Goal: Task Accomplishment & Management: Use online tool/utility

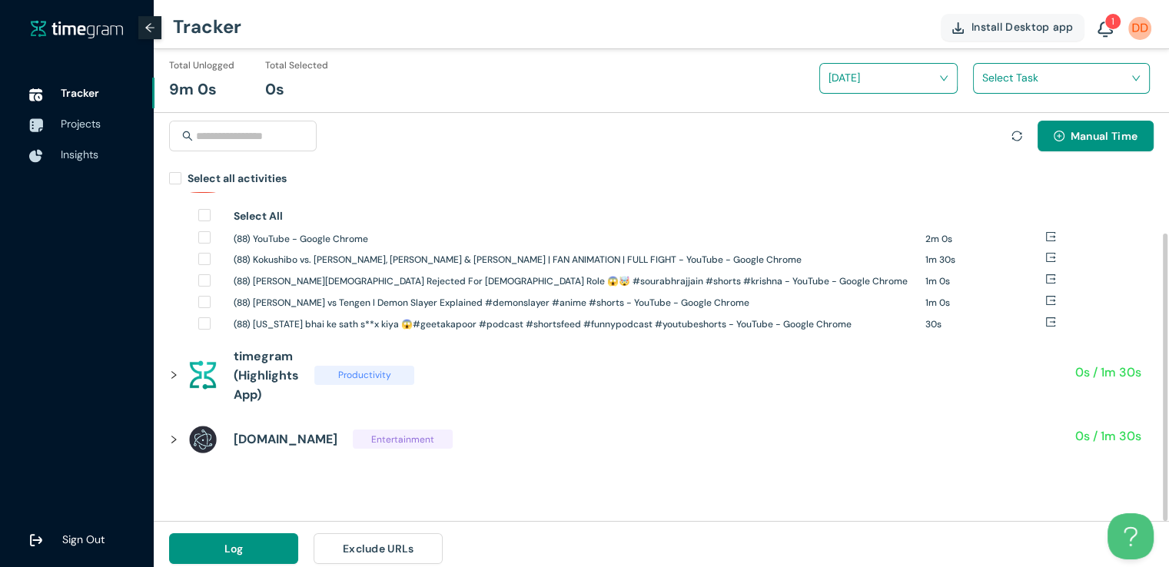
scroll to position [18, 0]
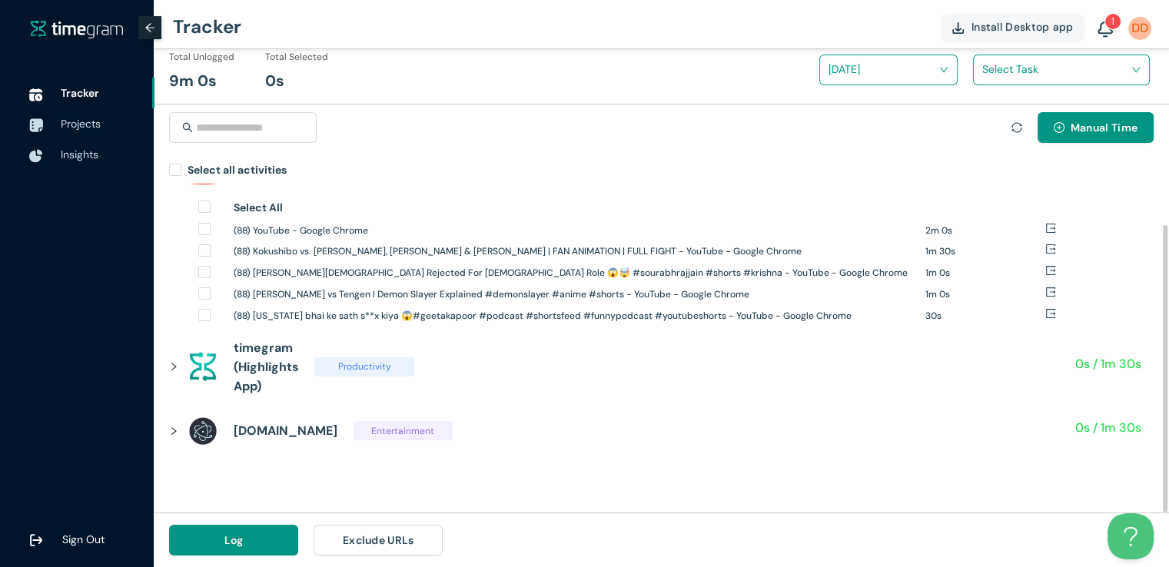
click at [177, 433] on icon "right" at bounding box center [173, 431] width 9 height 9
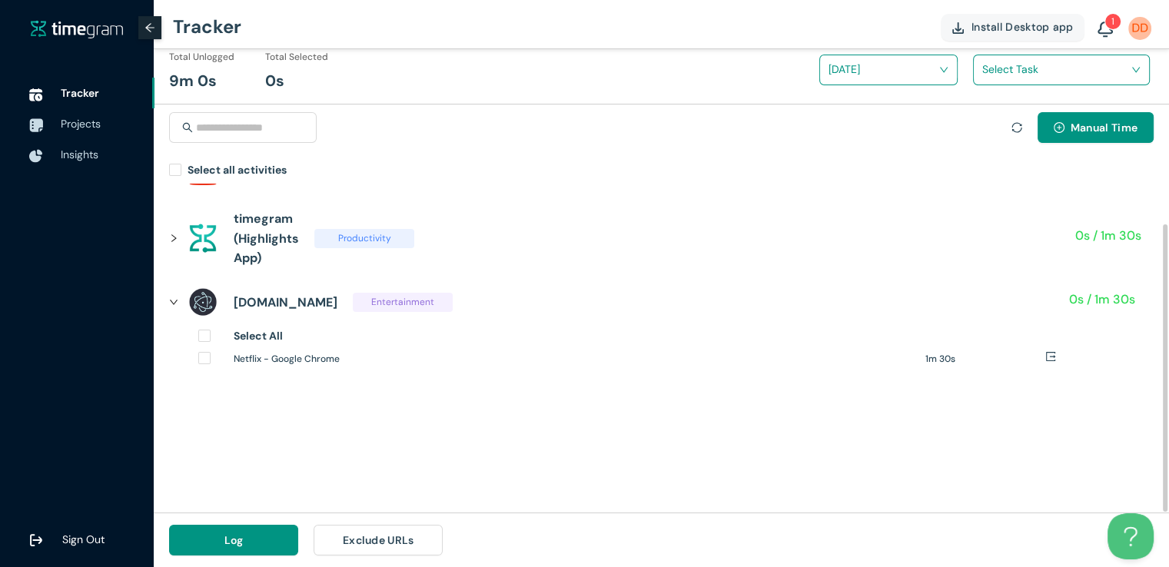
scroll to position [46, 0]
click at [175, 302] on icon "right" at bounding box center [174, 303] width 8 height 5
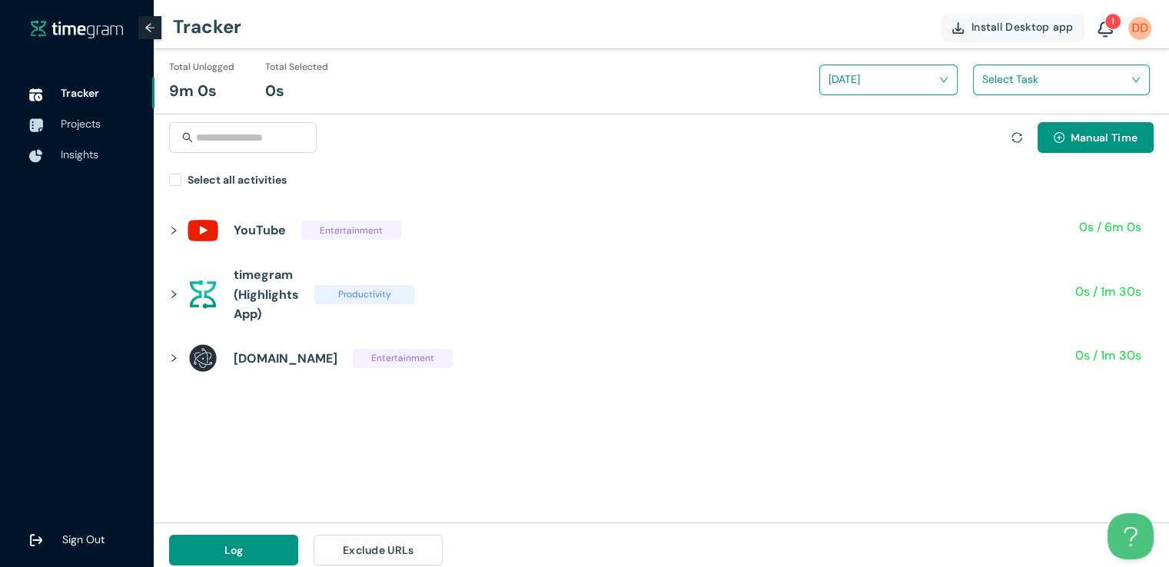
scroll to position [0, 0]
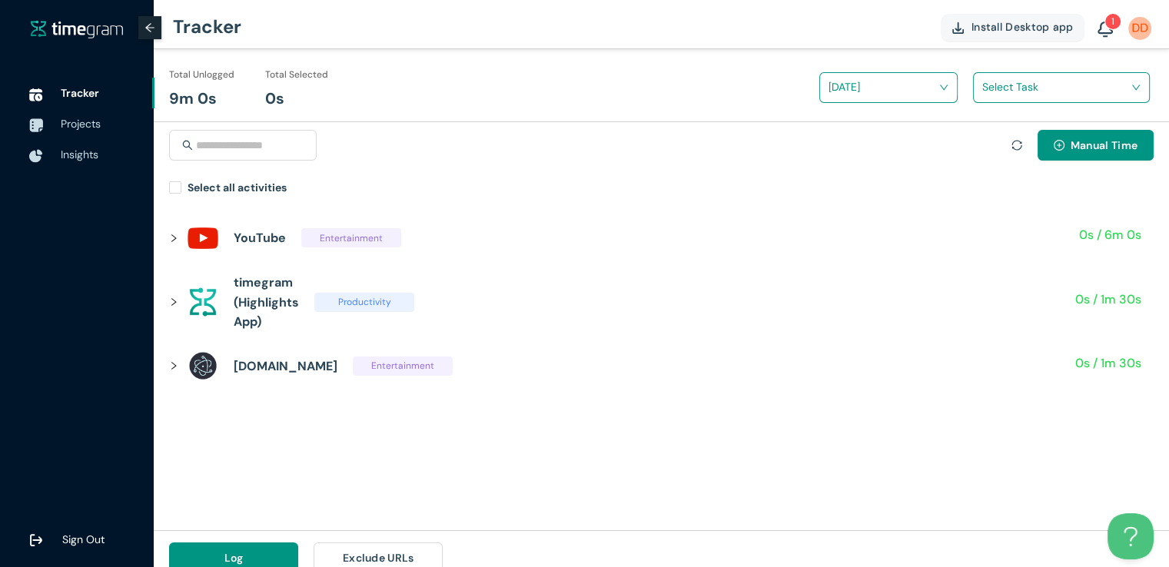
click at [879, 445] on div "YouTube Entertainment 0s / 6m 0s Select All (88) YouTube - Google Chrome 2m 0s …" at bounding box center [661, 365] width 1015 height 329
click at [1015, 150] on div at bounding box center [1016, 145] width 11 height 17
click at [1018, 145] on icon "sync" at bounding box center [1016, 145] width 11 height 11
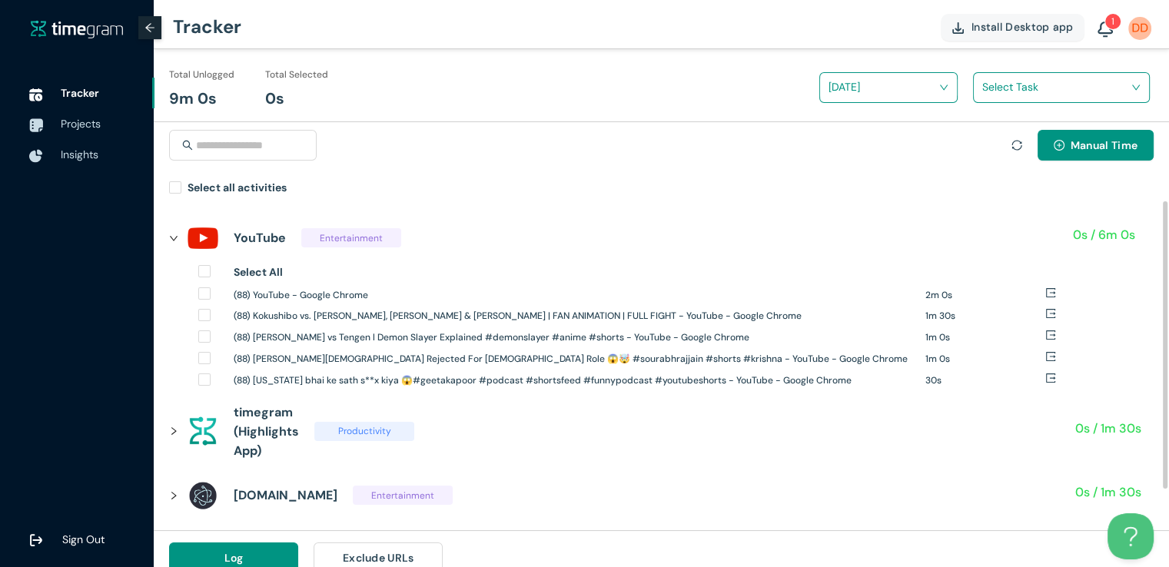
click at [174, 240] on icon "right" at bounding box center [174, 238] width 8 height 5
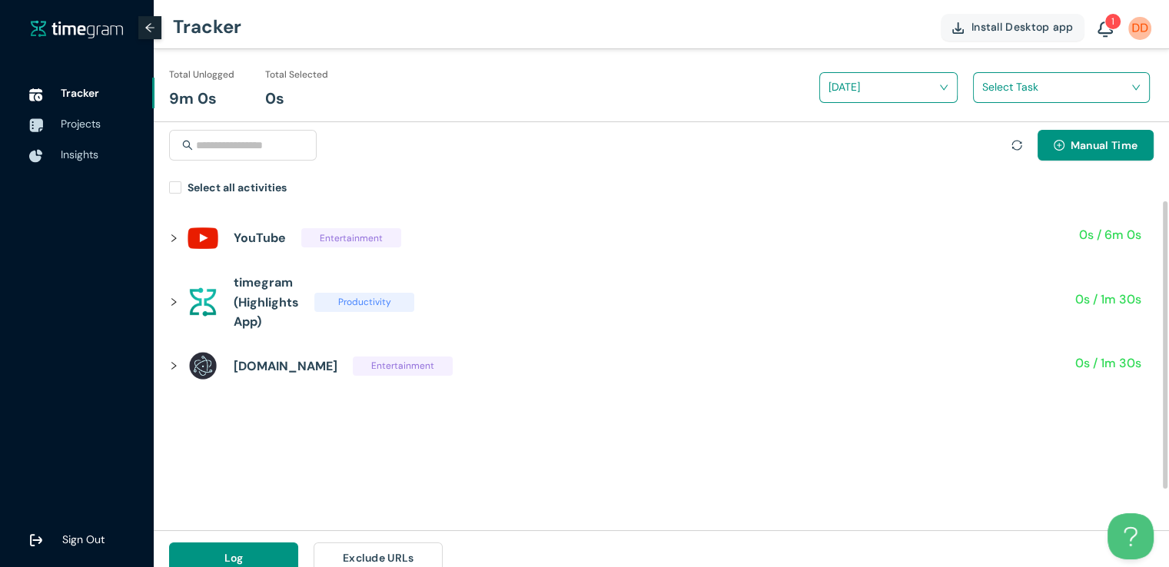
click at [175, 302] on icon "right" at bounding box center [173, 302] width 5 height 8
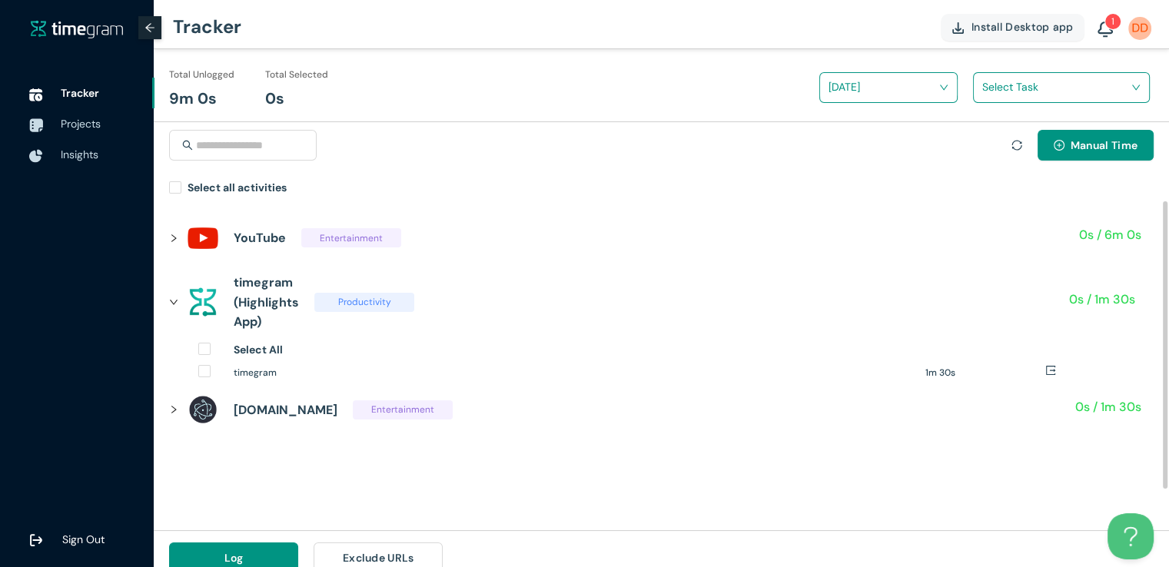
click at [176, 302] on icon "right" at bounding box center [173, 301] width 9 height 9
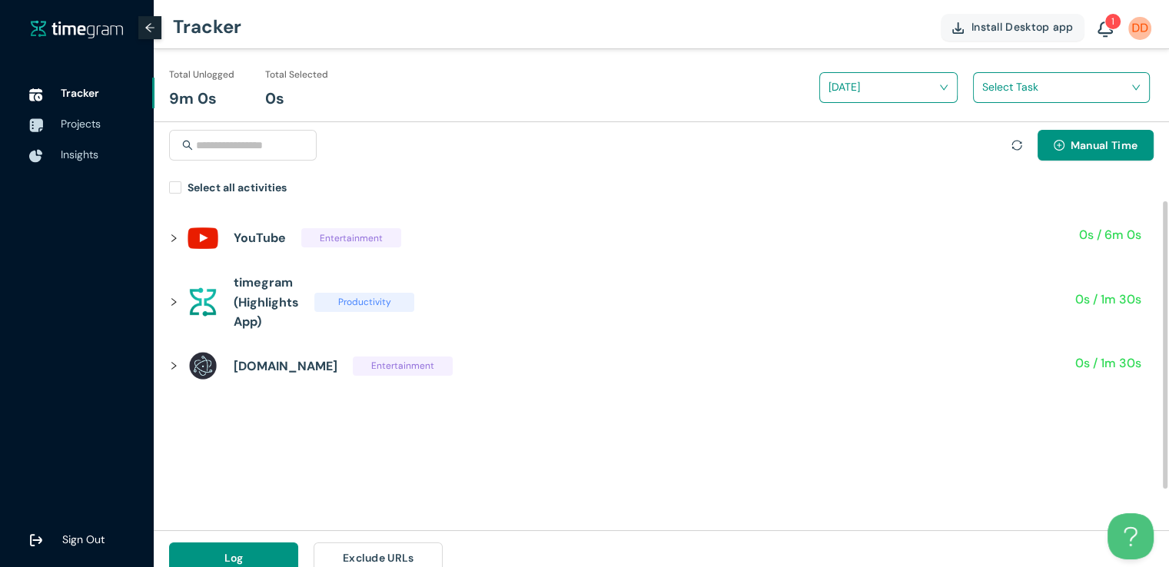
click at [173, 241] on icon "right" at bounding box center [173, 238] width 9 height 9
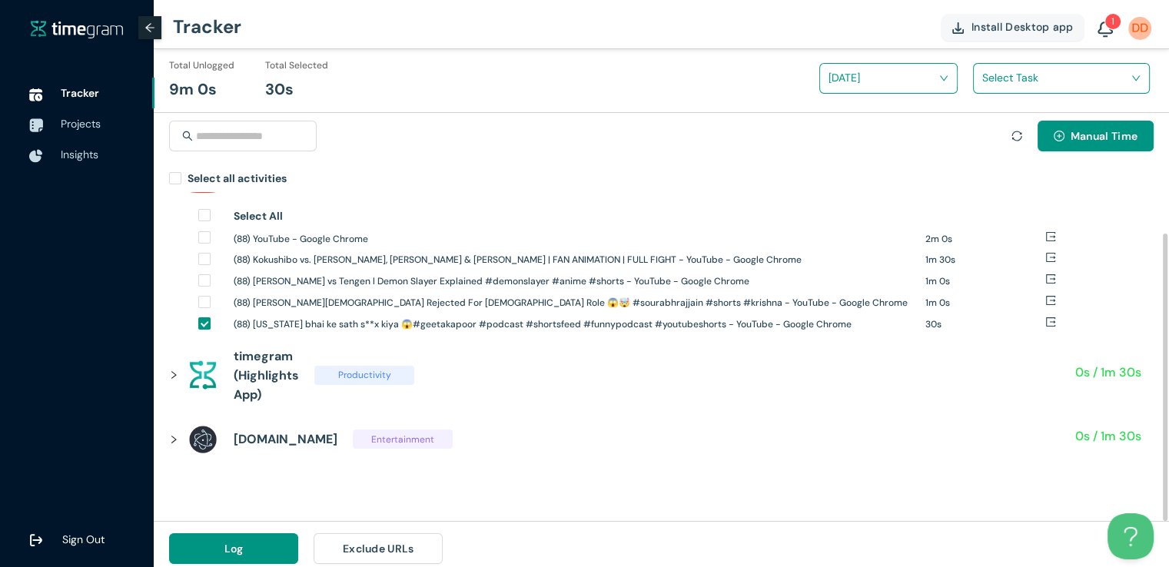
scroll to position [18, 0]
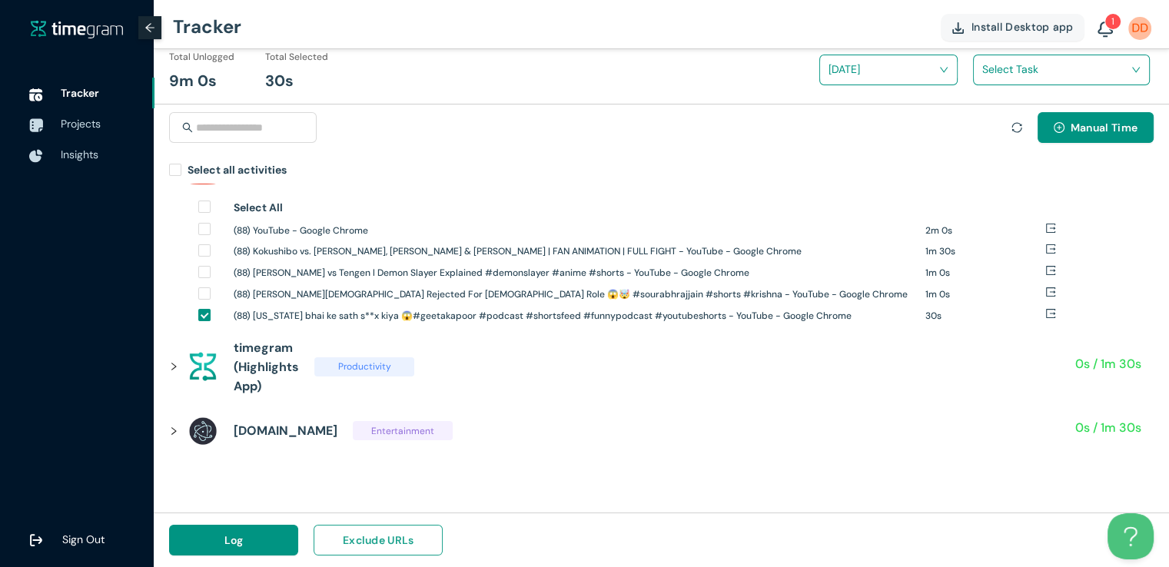
click at [367, 540] on span "Exclude URLs" at bounding box center [378, 540] width 71 height 17
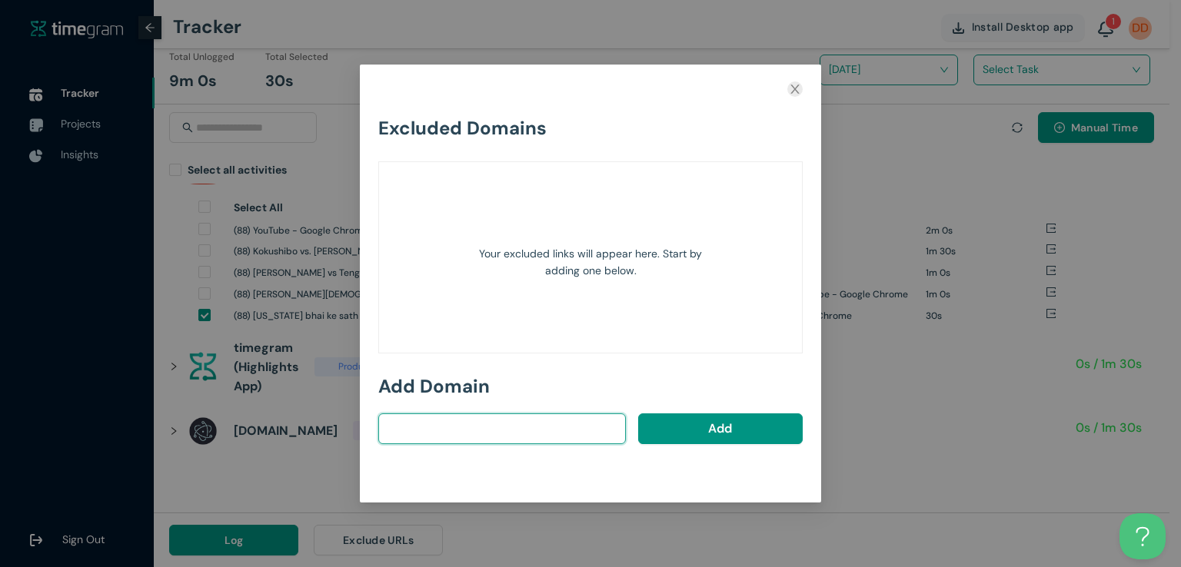
click at [447, 424] on input "text" at bounding box center [501, 429] width 247 height 31
click at [796, 91] on icon "close" at bounding box center [794, 89] width 8 height 9
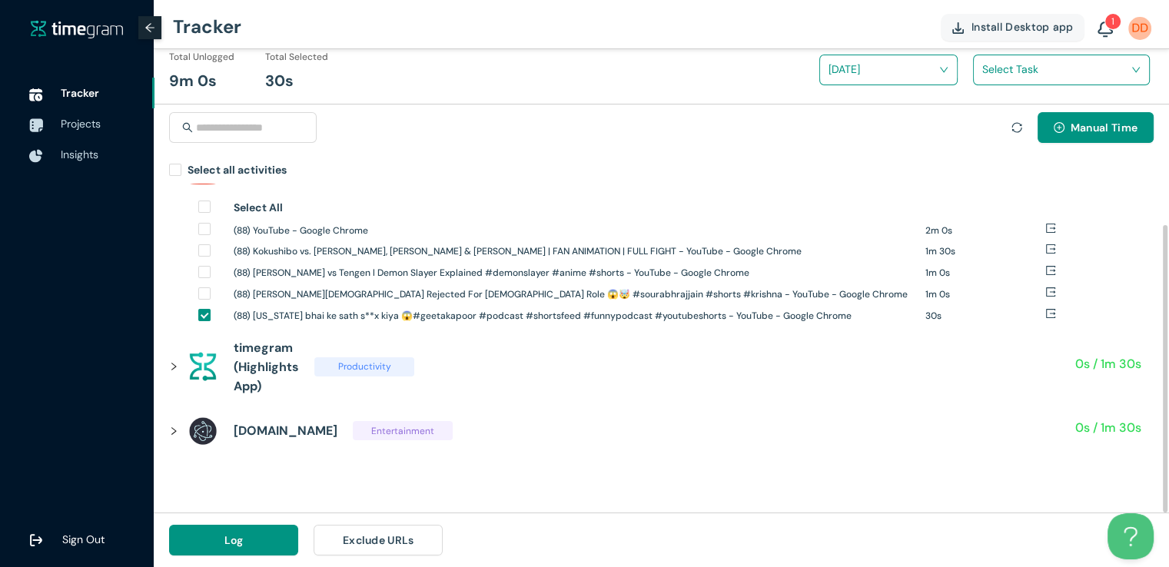
drag, startPoint x: 384, startPoint y: 320, endPoint x: 501, endPoint y: 457, distance: 180.5
click at [501, 457] on div "YouTube Entertainment 30s / 6m 0s Select All (88) YouTube - Google Chrome 2m 0s…" at bounding box center [661, 317] width 1015 height 338
click at [1051, 317] on icon "export" at bounding box center [1050, 313] width 11 height 11
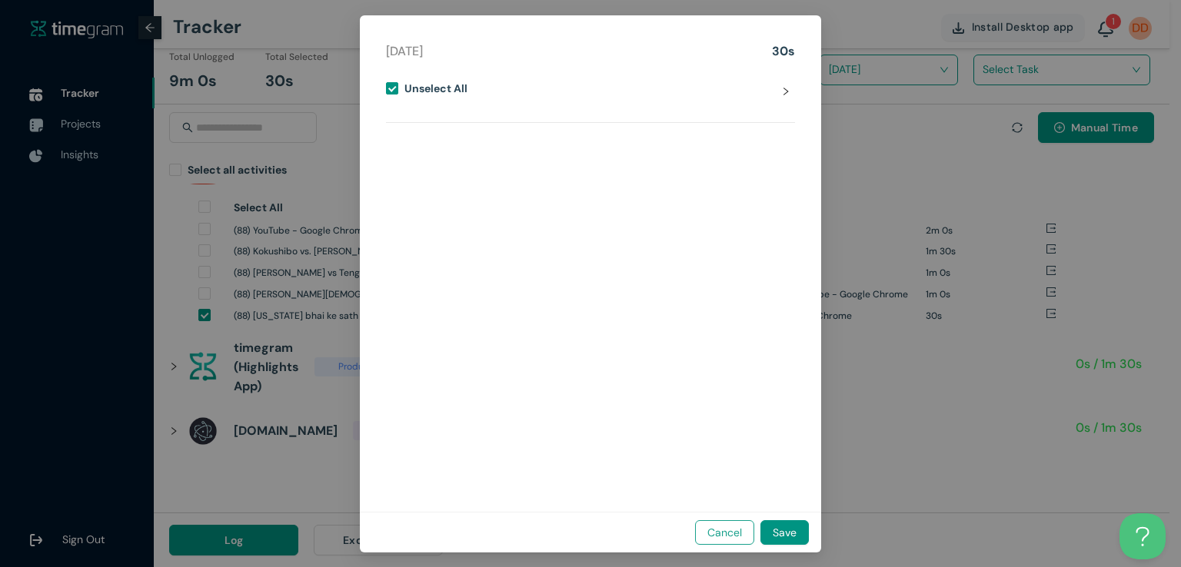
click at [729, 530] on span "Cancel" at bounding box center [724, 532] width 35 height 17
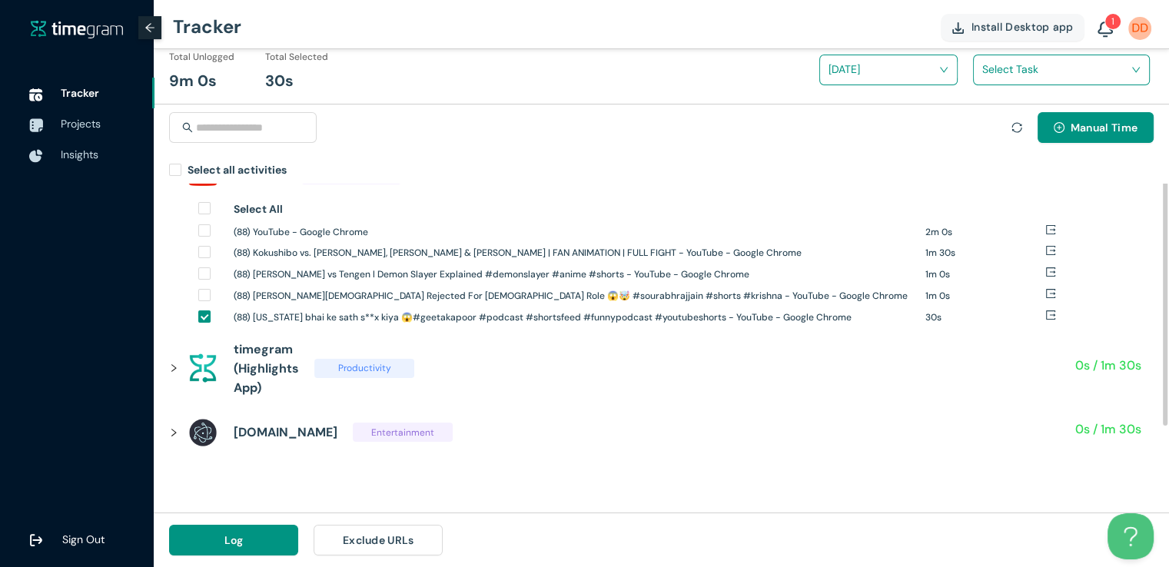
scroll to position [0, 0]
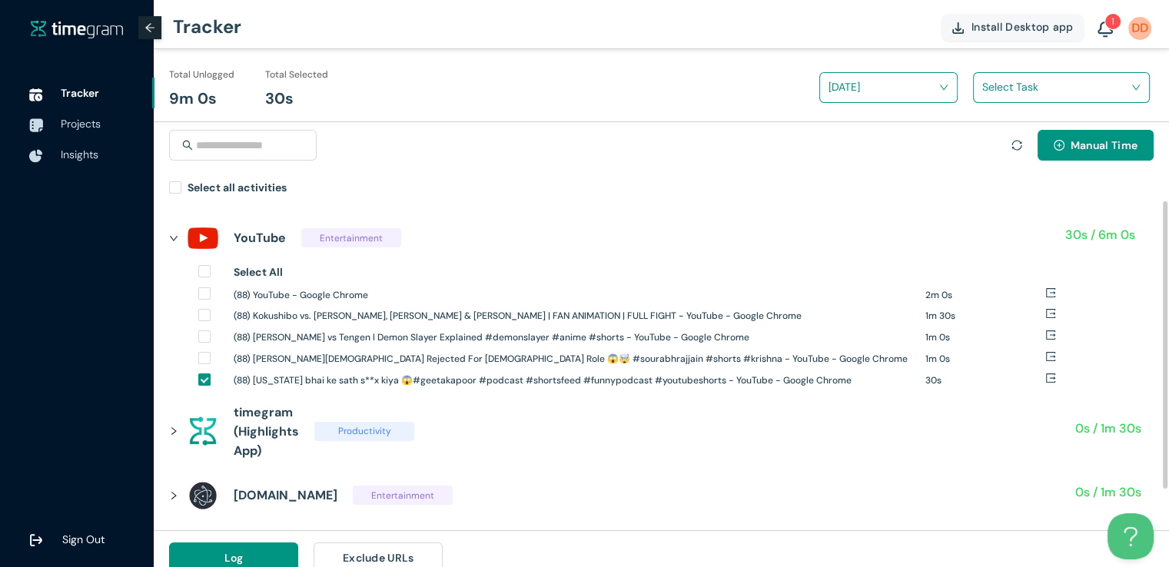
click at [169, 234] on icon "right" at bounding box center [173, 238] width 9 height 9
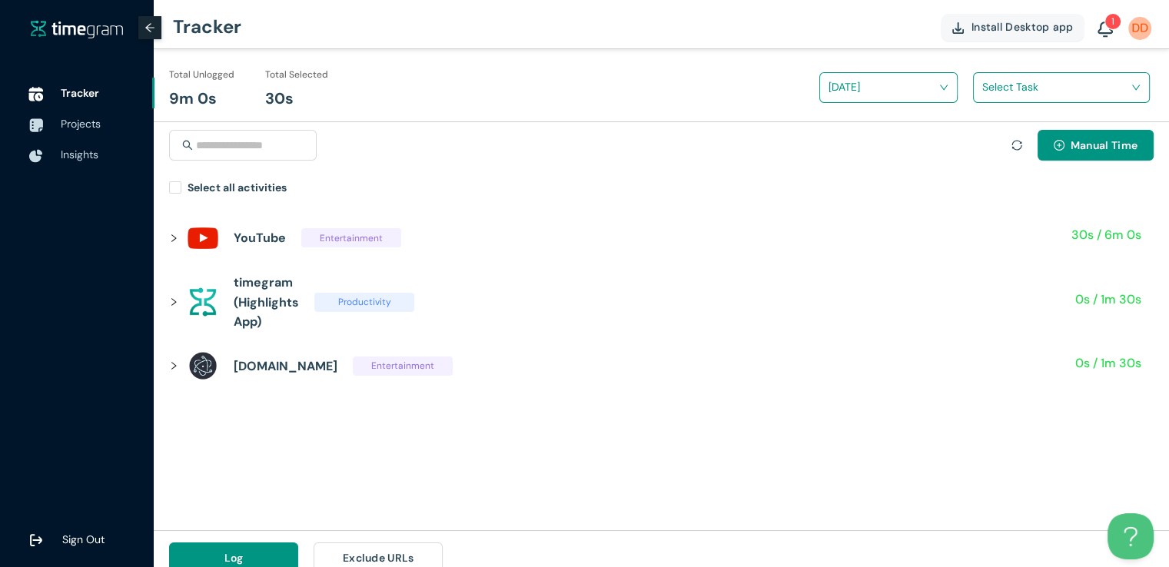
click at [81, 94] on span "Tracker" at bounding box center [80, 93] width 38 height 14
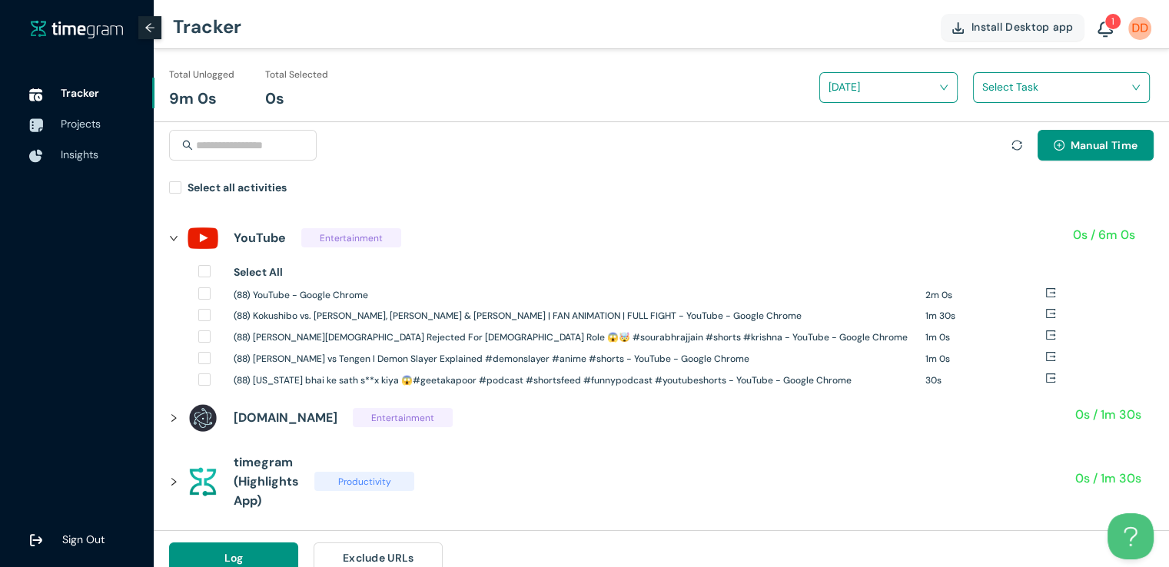
click at [1016, 151] on div at bounding box center [1016, 145] width 11 height 17
click at [1016, 148] on icon "sync" at bounding box center [1016, 145] width 11 height 11
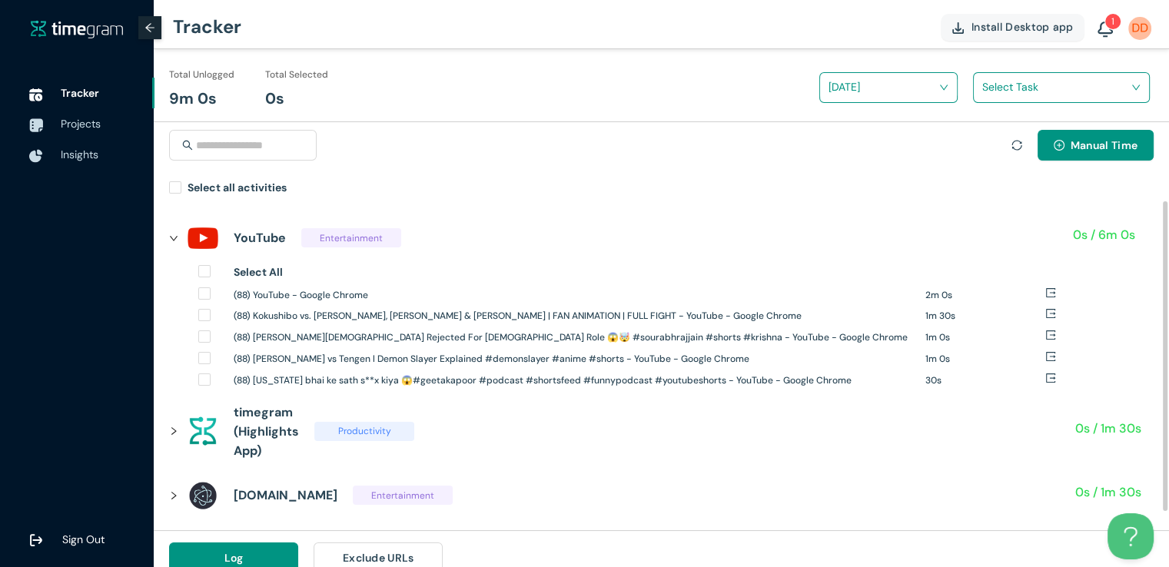
drag, startPoint x: 175, startPoint y: 240, endPoint x: 201, endPoint y: 234, distance: 25.9
click at [176, 240] on icon "right" at bounding box center [173, 238] width 9 height 9
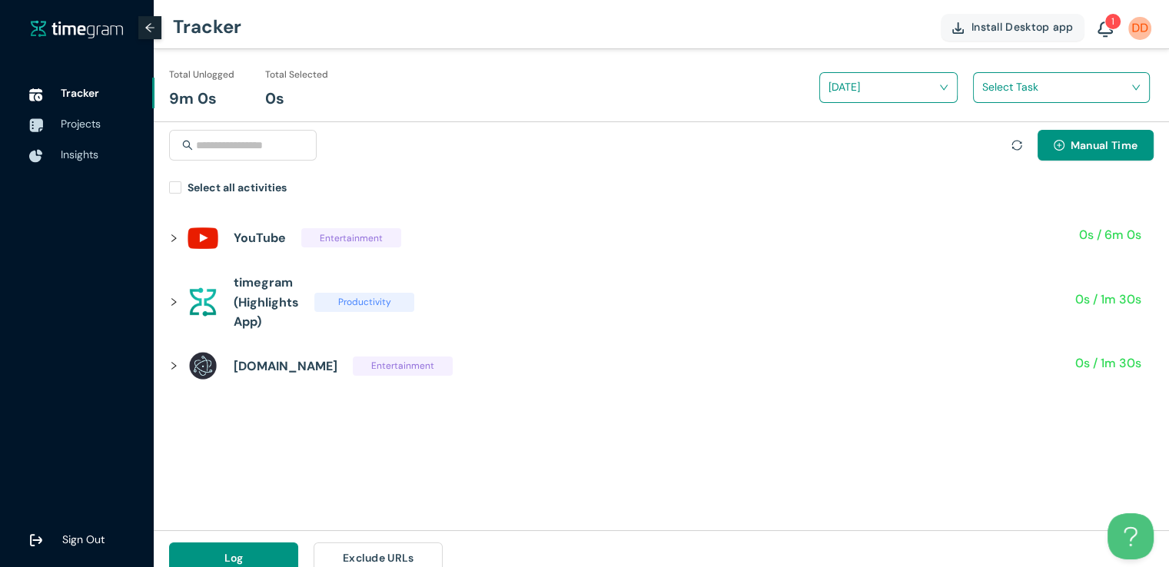
click at [899, 93] on input "search" at bounding box center [883, 86] width 109 height 23
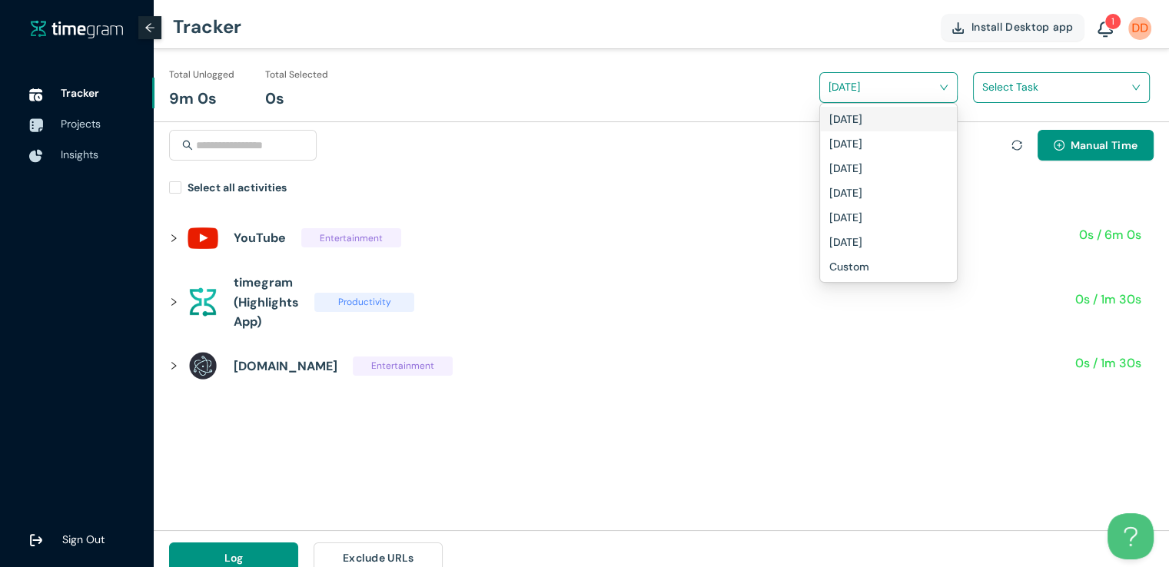
click at [882, 115] on div "[DATE]" at bounding box center [888, 119] width 118 height 17
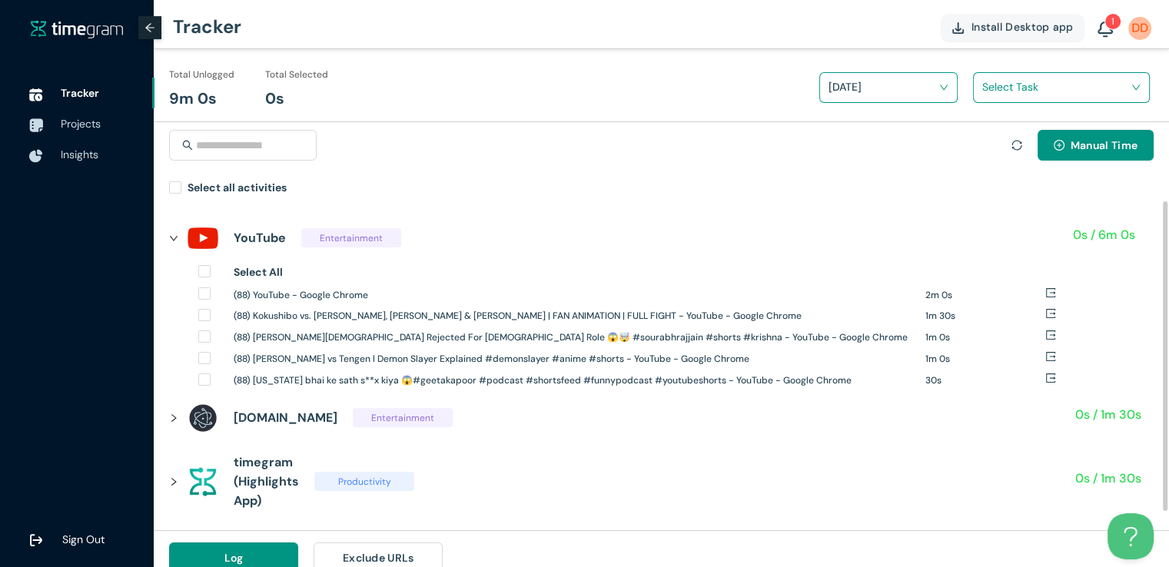
click at [175, 235] on icon "right" at bounding box center [173, 238] width 9 height 9
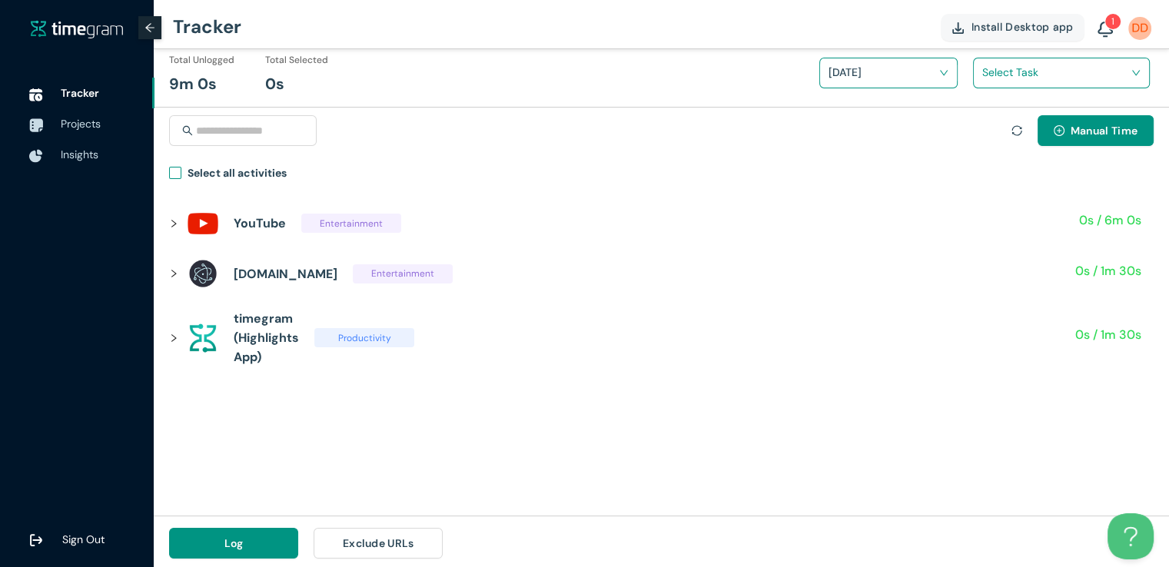
scroll to position [18, 0]
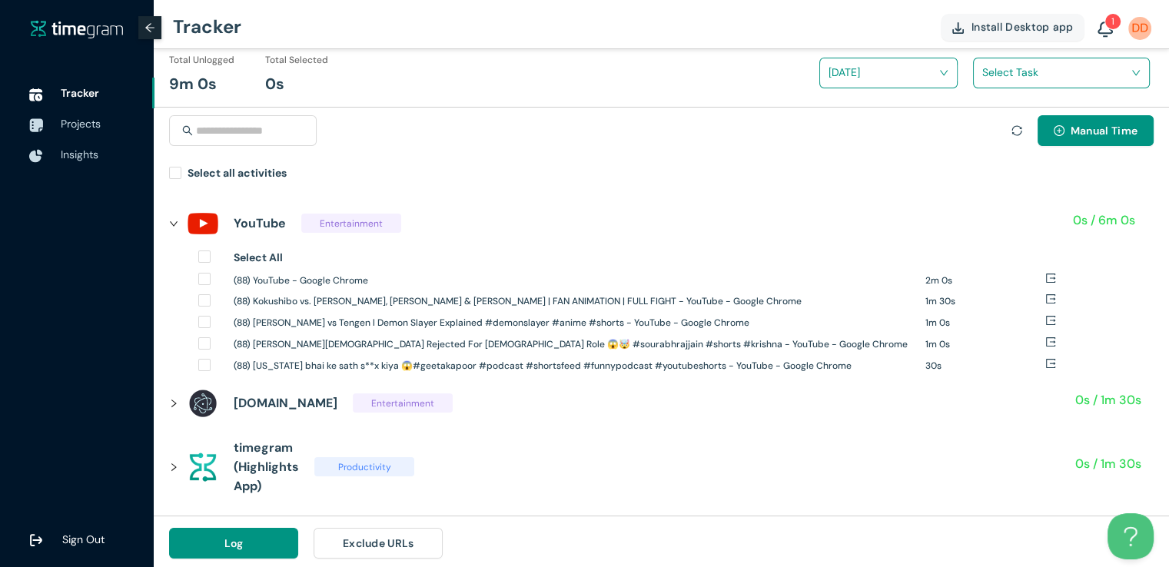
scroll to position [18, 0]
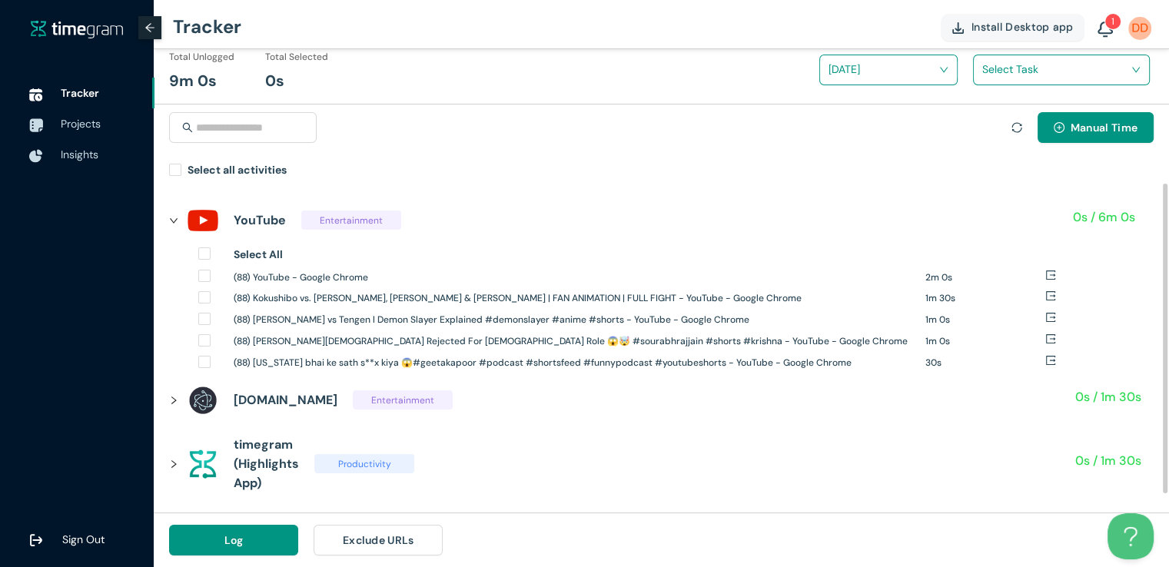
click at [176, 222] on icon "right" at bounding box center [173, 220] width 9 height 9
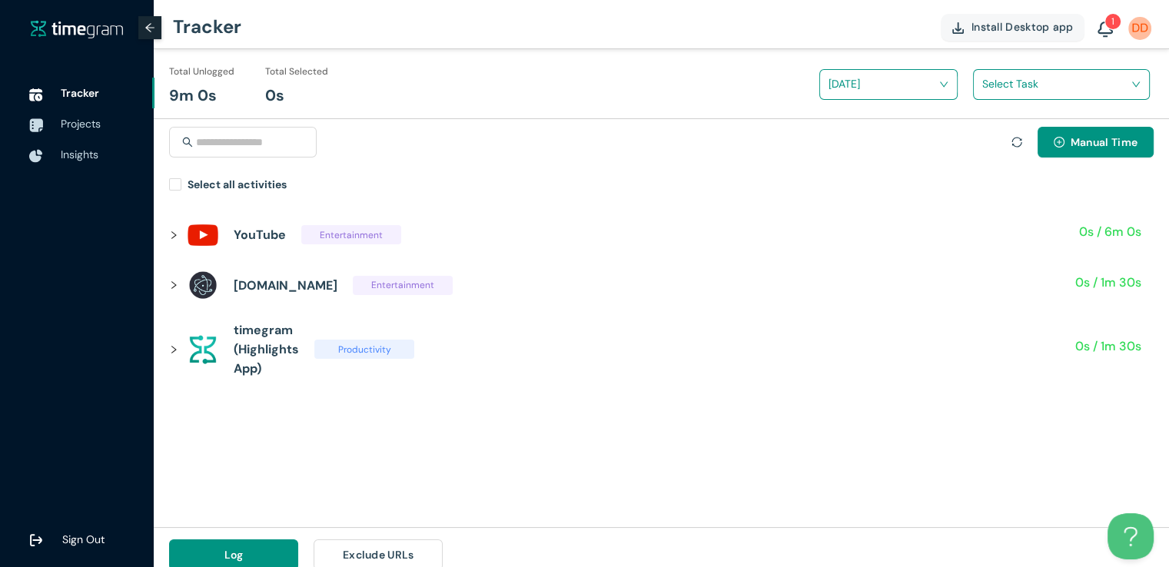
scroll to position [0, 0]
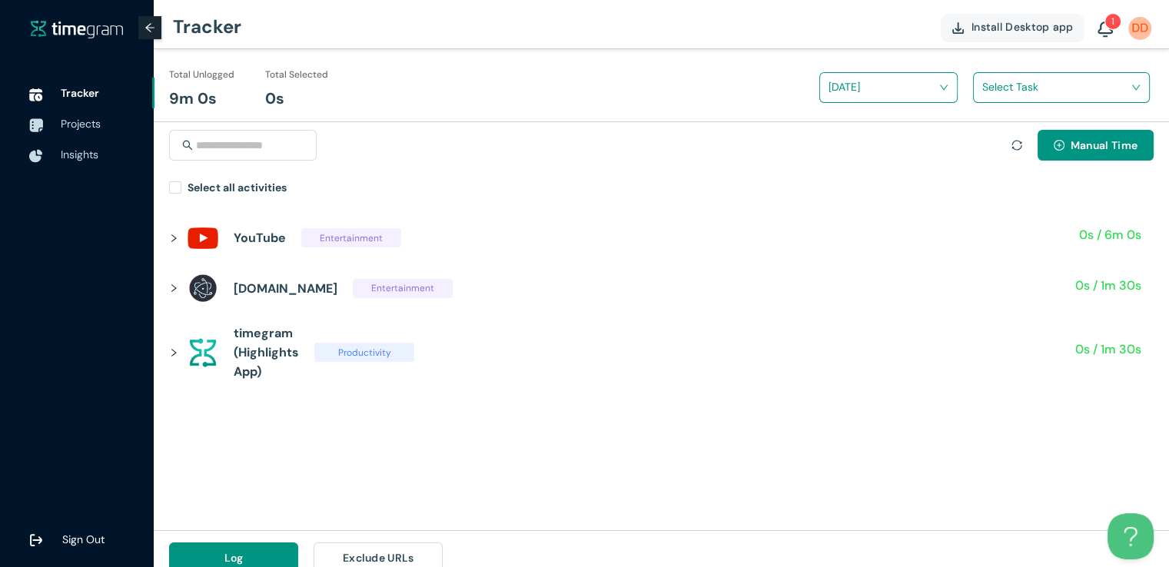
click at [867, 84] on input "search" at bounding box center [883, 86] width 109 height 23
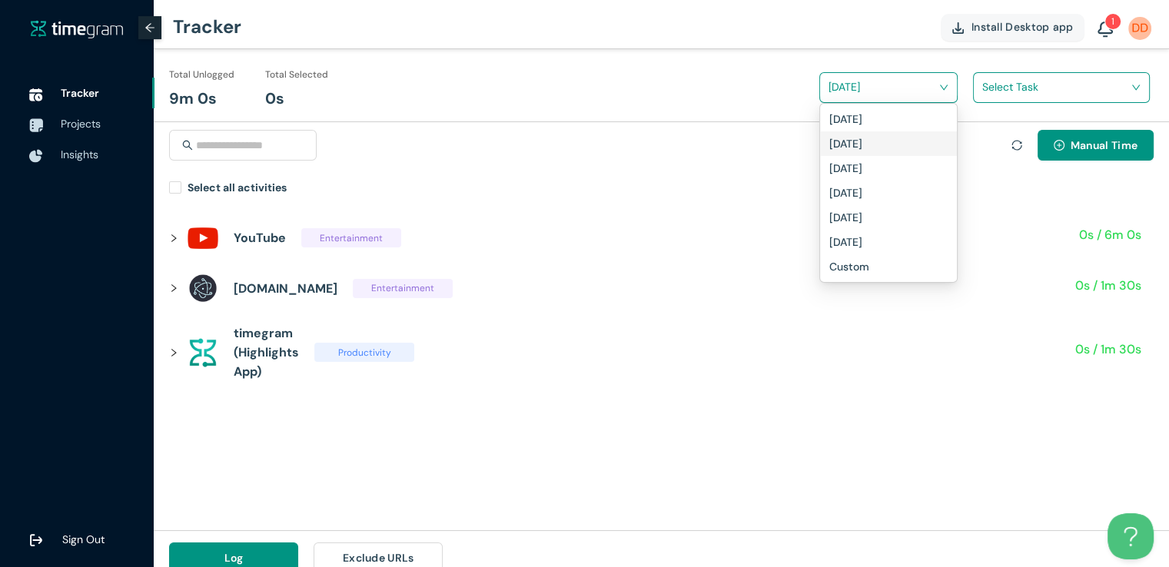
click at [855, 149] on h1 "Yesterday" at bounding box center [845, 143] width 33 height 17
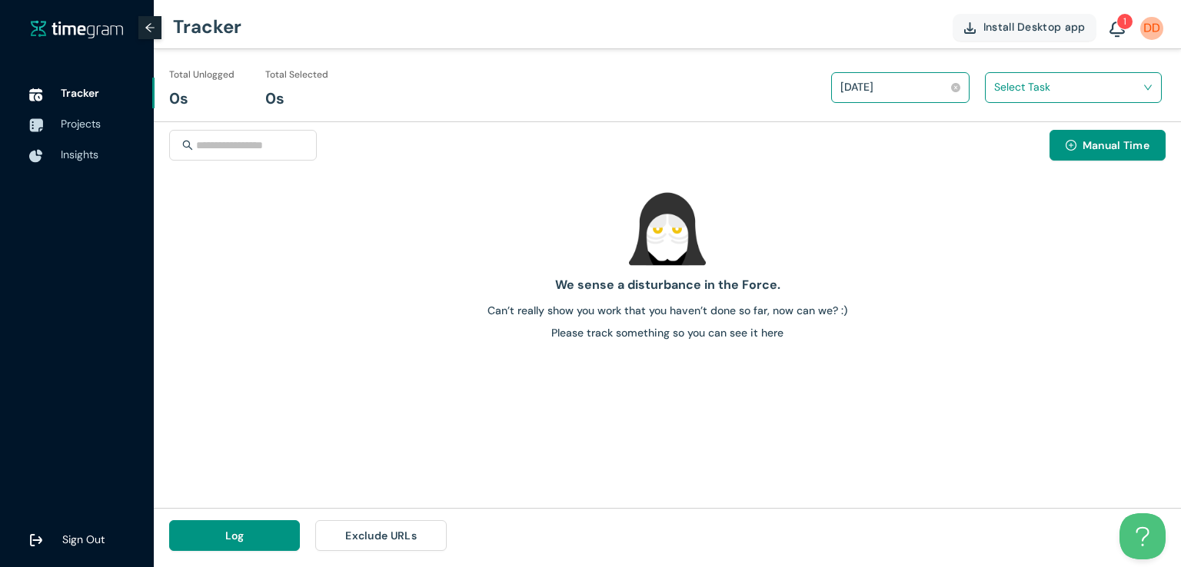
click at [895, 93] on div "Yesterday" at bounding box center [893, 86] width 106 height 23
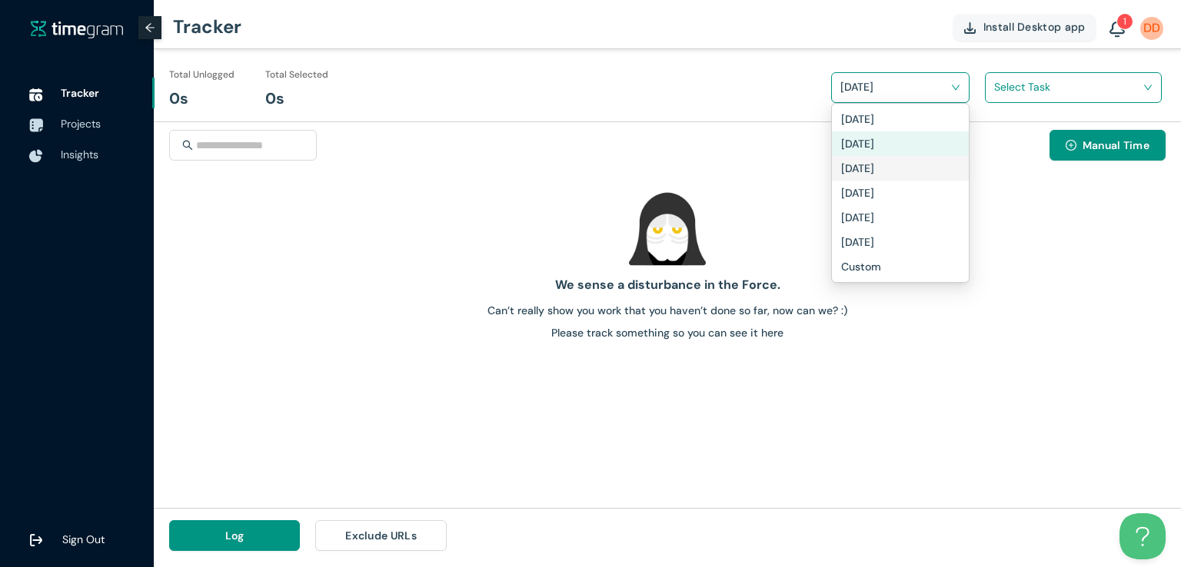
click at [874, 166] on h1 "2 days ago" at bounding box center [857, 168] width 33 height 17
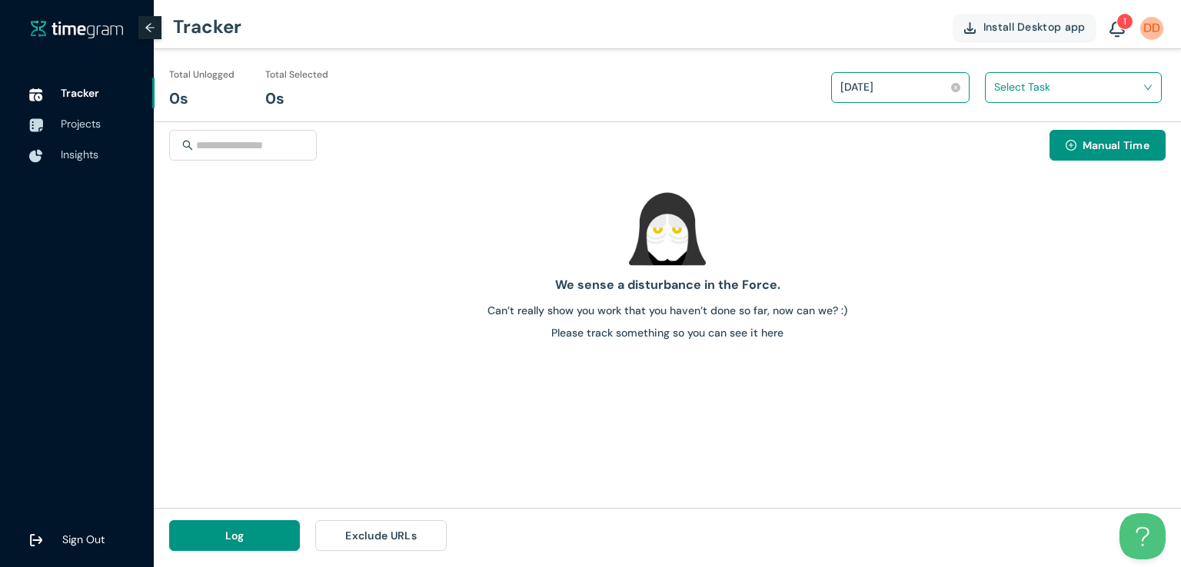
click at [859, 98] on h1 "2 days ago" at bounding box center [856, 86] width 33 height 23
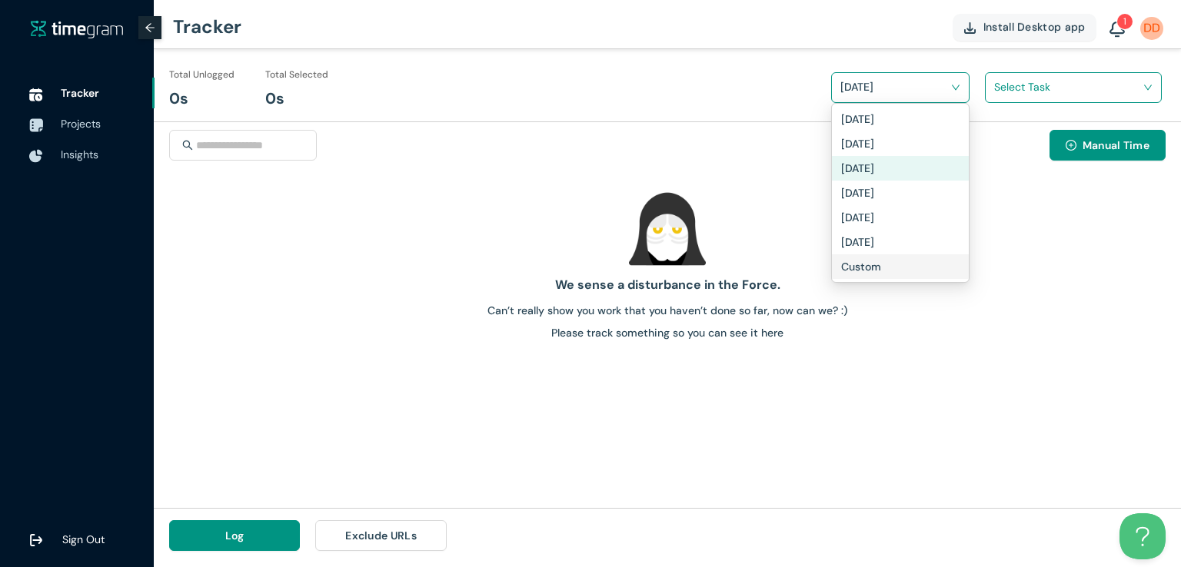
click at [852, 268] on h1 "Custom" at bounding box center [861, 266] width 40 height 17
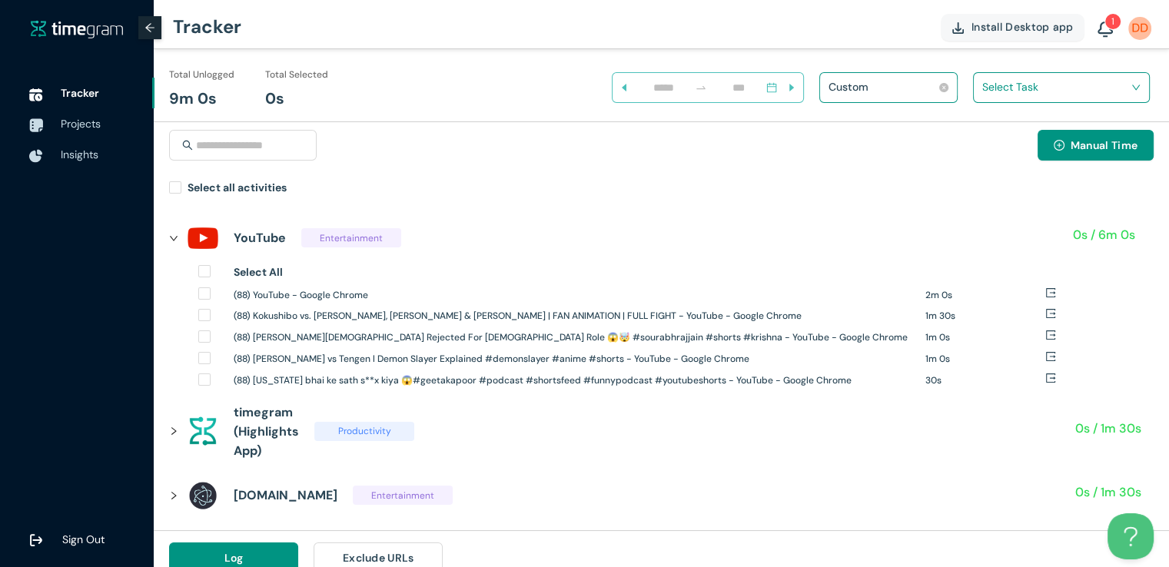
click at [855, 95] on h1 "Custom" at bounding box center [849, 86] width 40 height 23
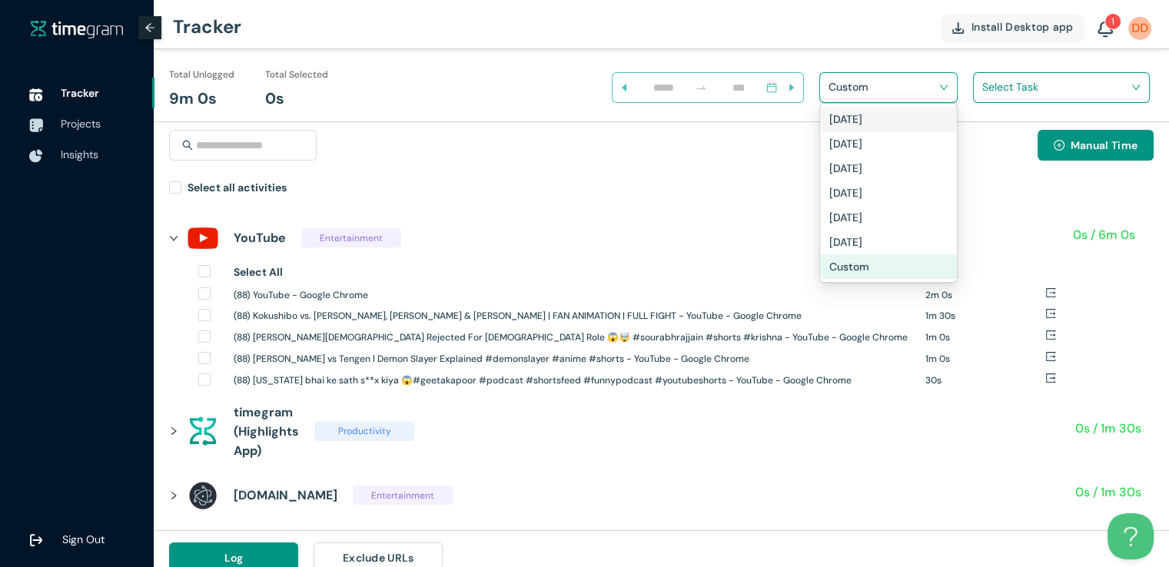
click at [852, 112] on h1 "[DATE]" at bounding box center [845, 119] width 33 height 17
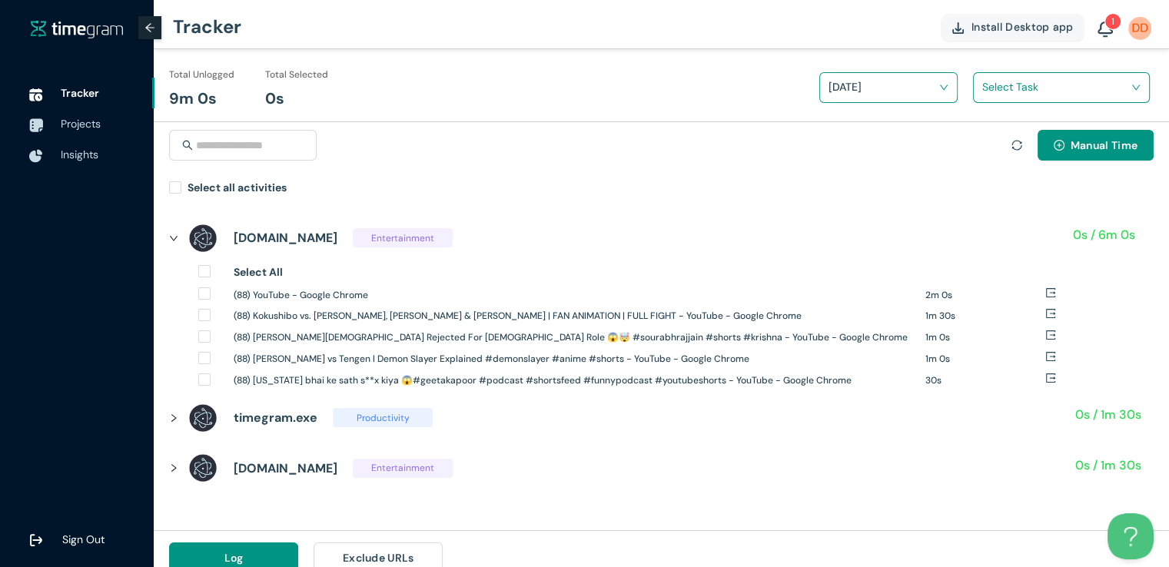
click at [1002, 84] on input "search" at bounding box center [1056, 86] width 148 height 23
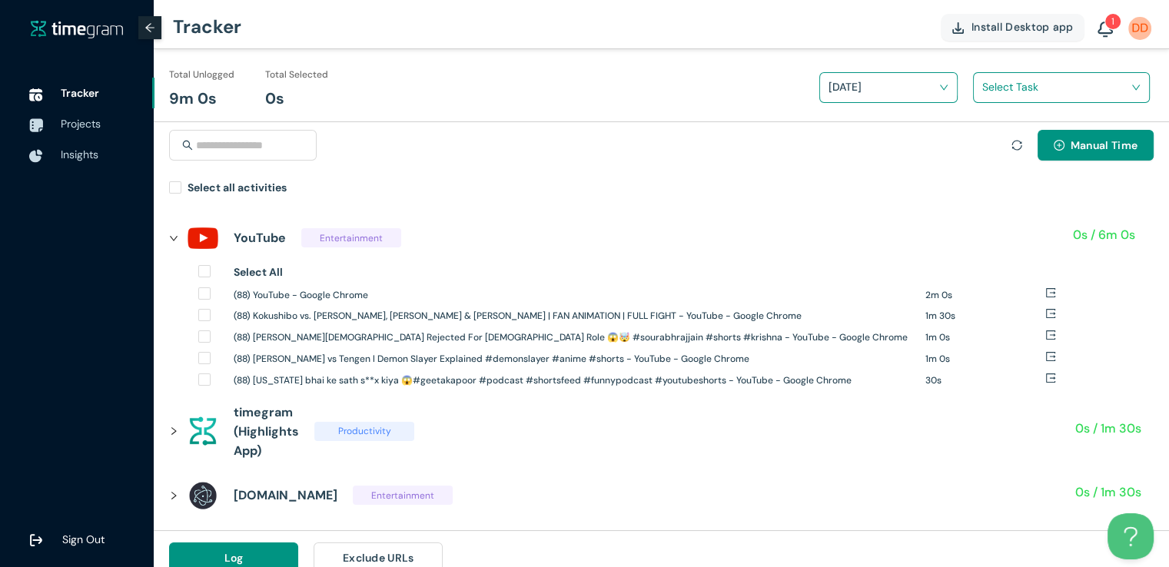
click at [1002, 84] on input "search" at bounding box center [1056, 86] width 148 height 23
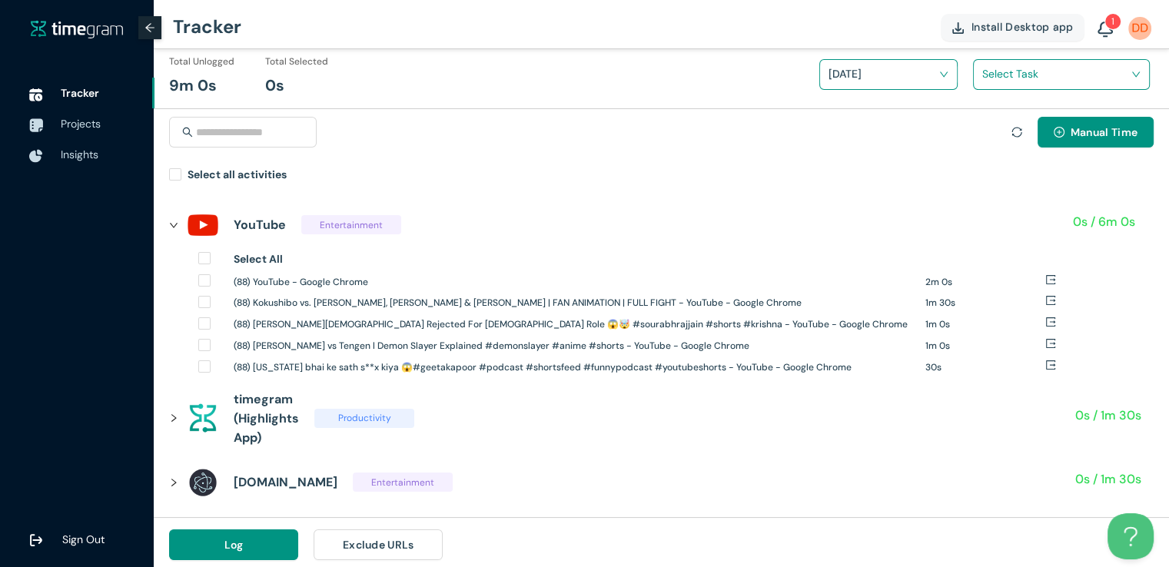
scroll to position [18, 0]
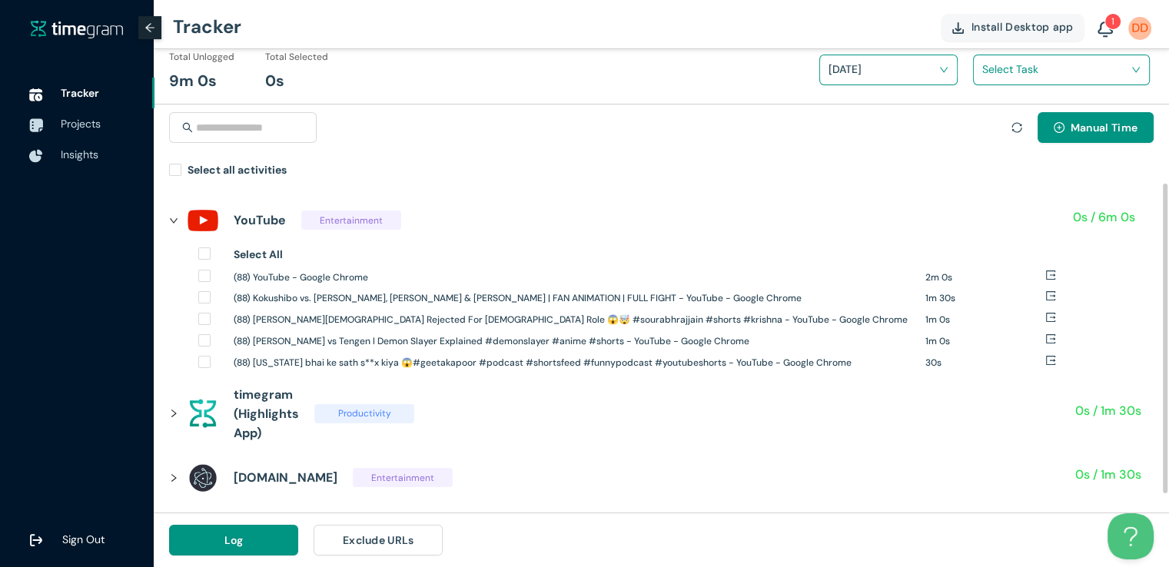
click at [175, 218] on icon "right" at bounding box center [173, 220] width 9 height 9
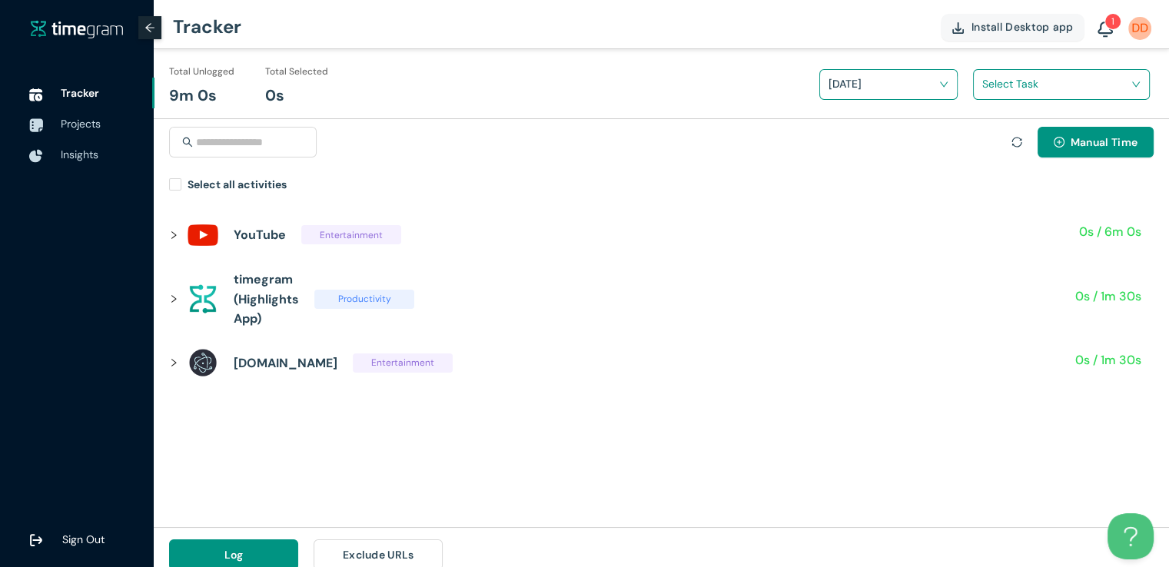
scroll to position [0, 0]
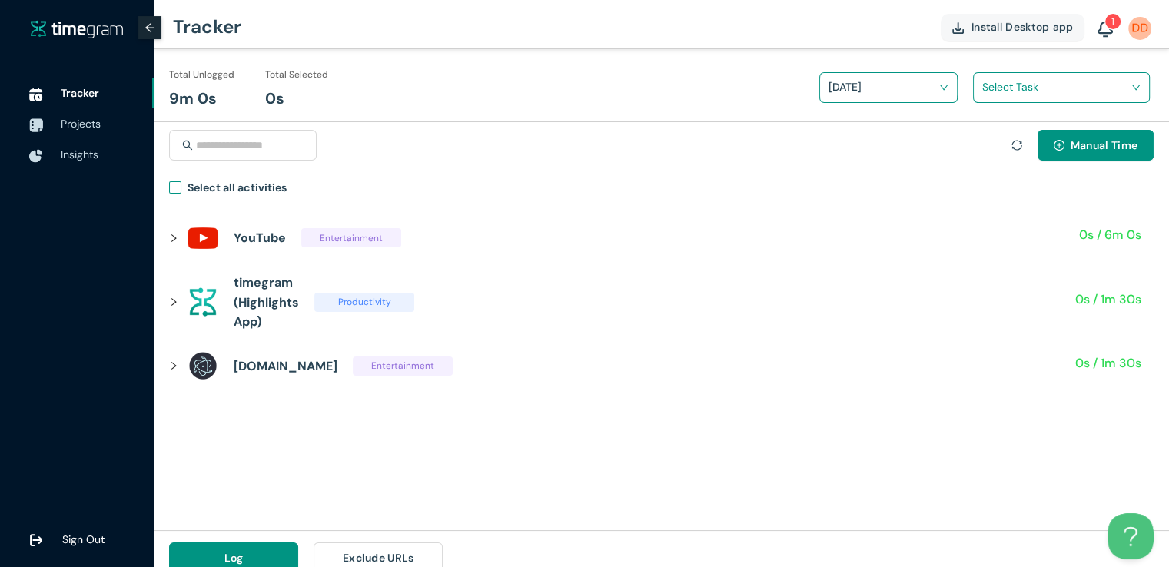
click at [181, 184] on span "Select all activities" at bounding box center [236, 190] width 111 height 22
click at [245, 187] on h1 "Unselect all acitivities" at bounding box center [246, 187] width 116 height 17
click at [174, 241] on icon "right" at bounding box center [173, 238] width 9 height 9
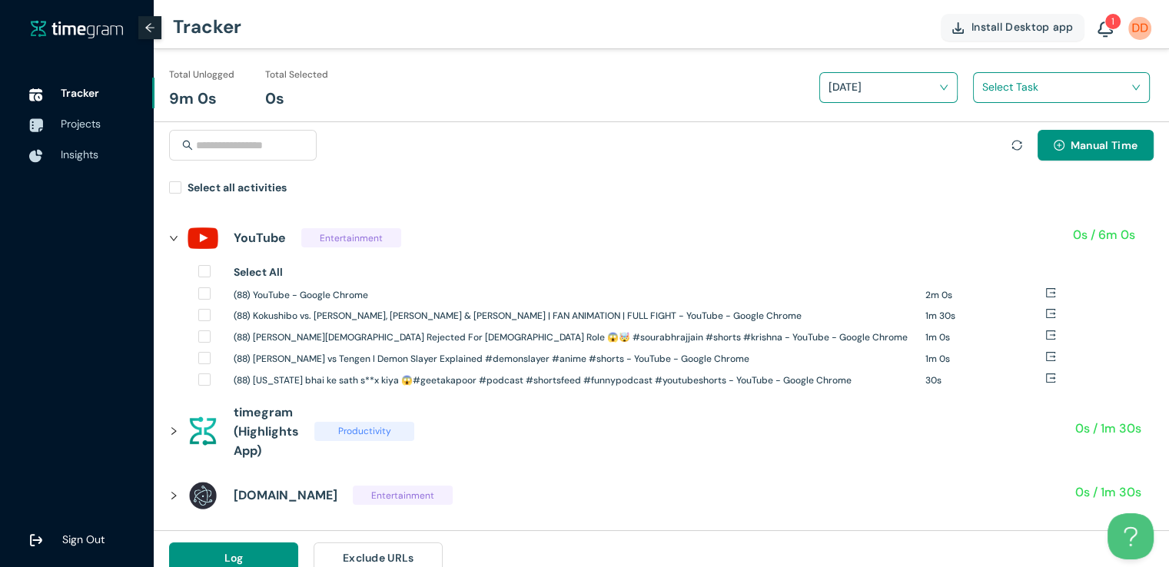
click at [174, 241] on icon "right" at bounding box center [173, 238] width 9 height 9
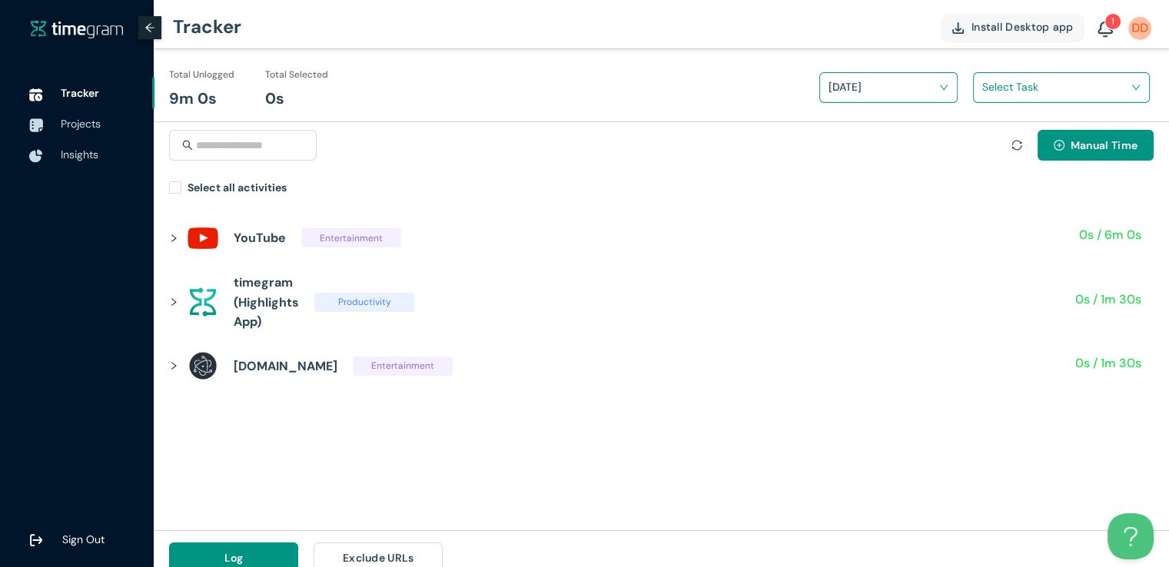
click at [174, 241] on icon "right" at bounding box center [173, 238] width 9 height 9
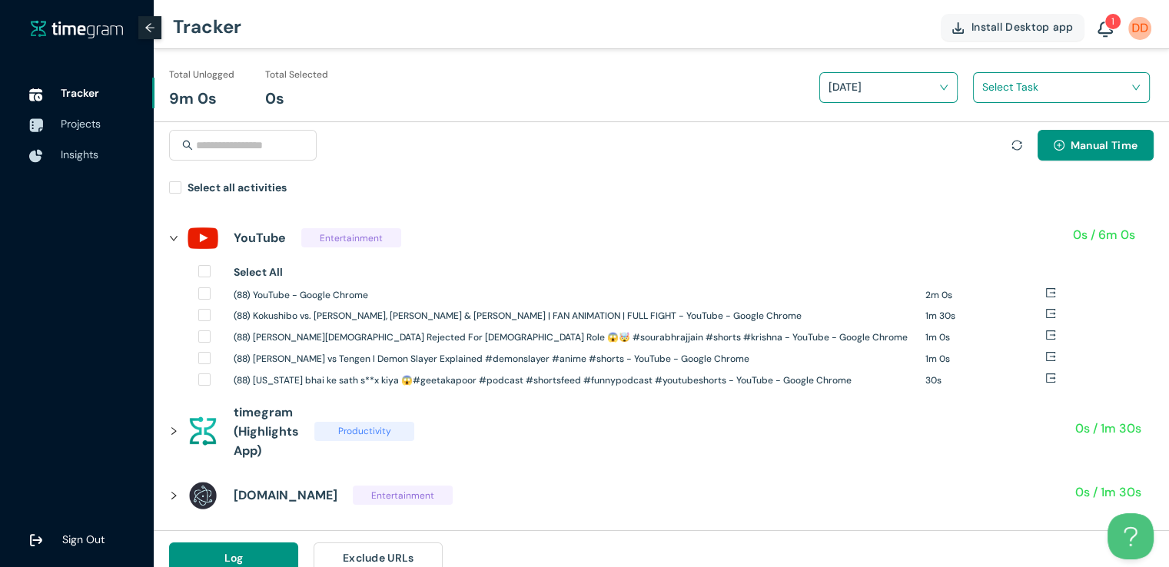
click at [175, 241] on icon "right" at bounding box center [173, 238] width 9 height 9
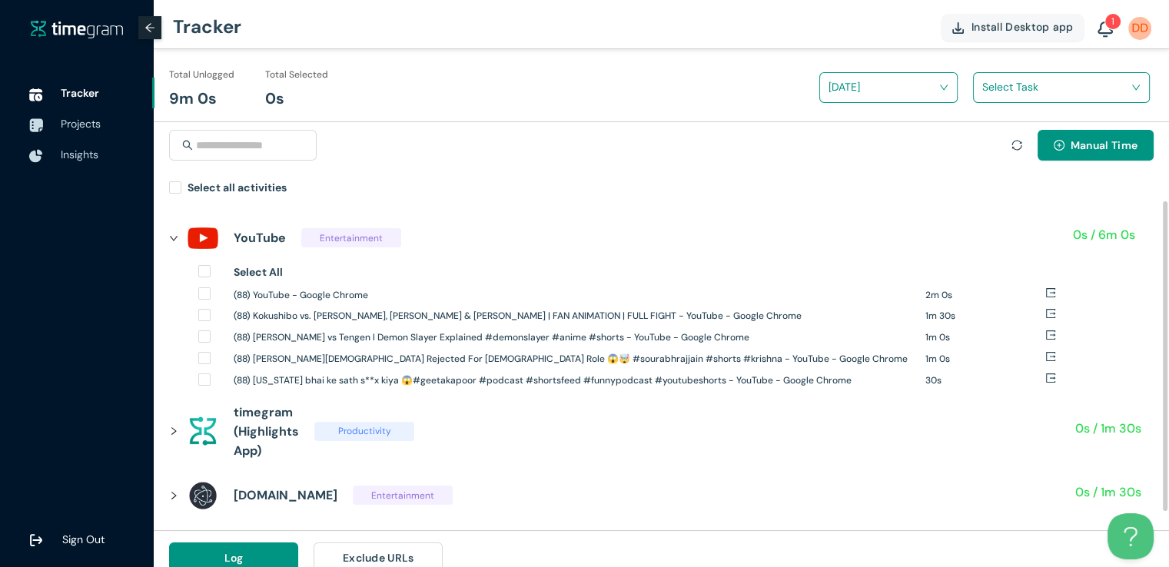
click at [173, 239] on icon "right" at bounding box center [173, 238] width 9 height 9
